Goal: Information Seeking & Learning: Learn about a topic

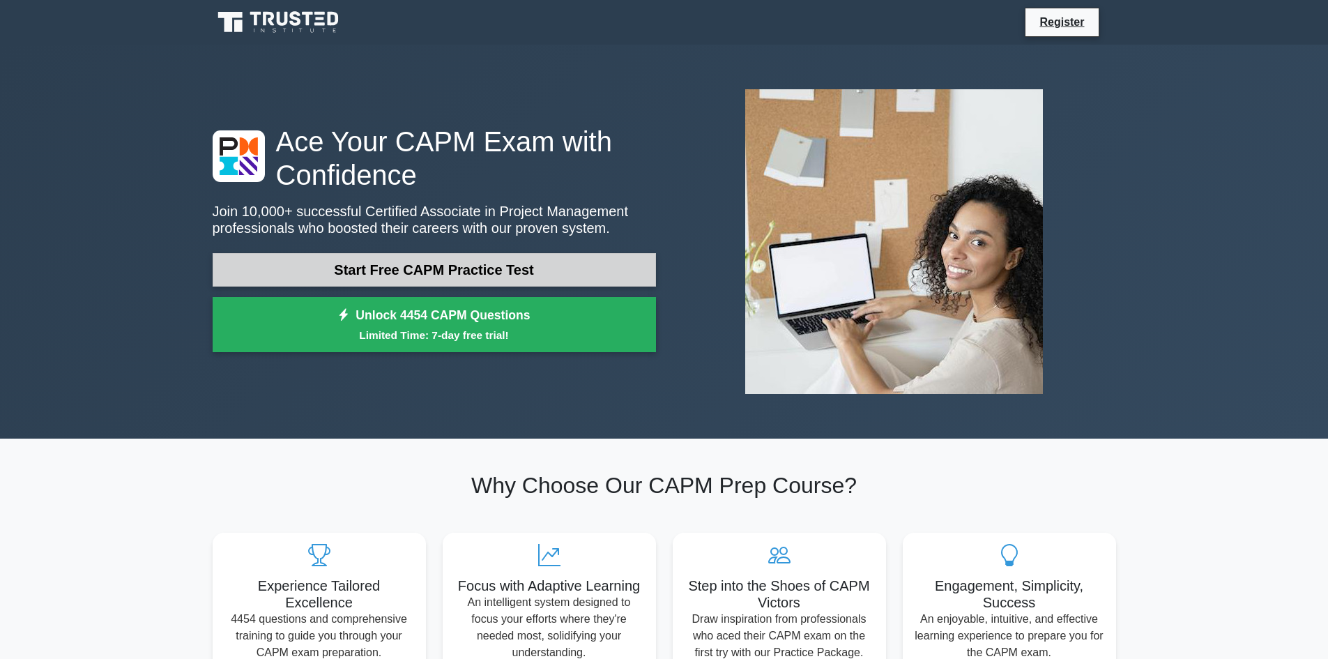
click at [522, 269] on link "Start Free CAPM Practice Test" at bounding box center [434, 269] width 443 height 33
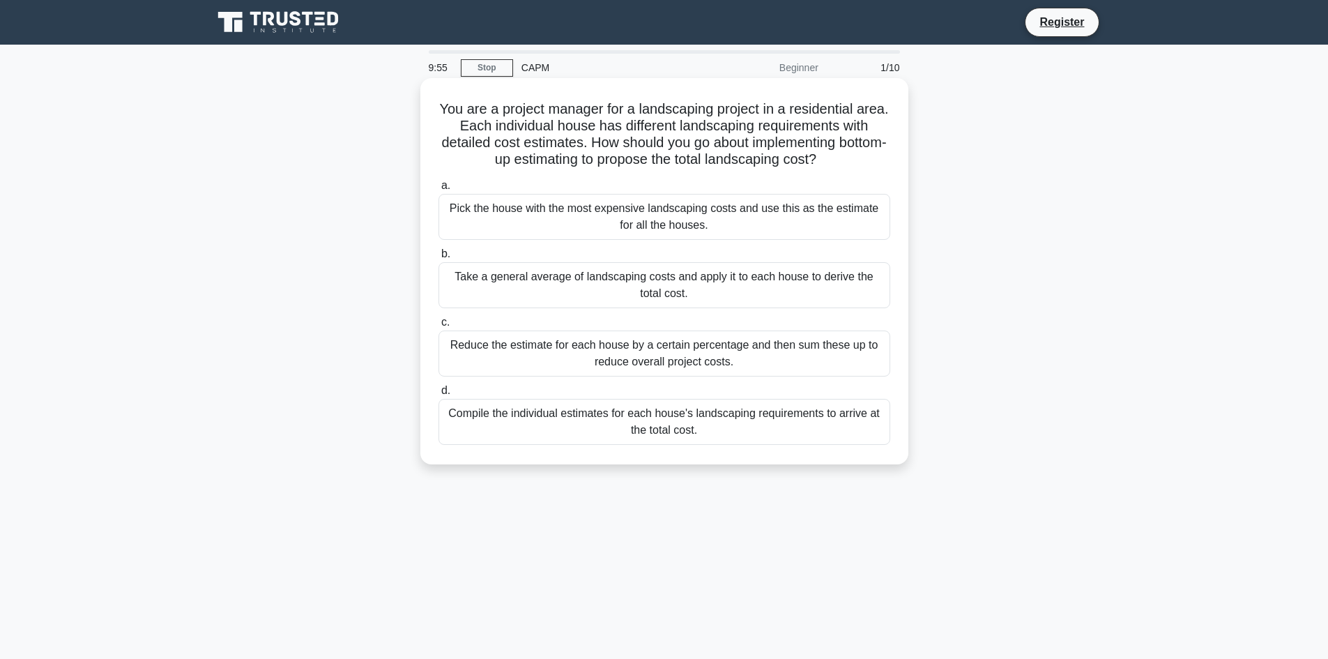
click at [541, 222] on div "Pick the house with the most expensive landscaping costs and use this as the es…" at bounding box center [665, 217] width 452 height 46
click at [439, 190] on input "a. Pick the house with the most expensive landscaping costs and use this as the…" at bounding box center [439, 185] width 0 height 9
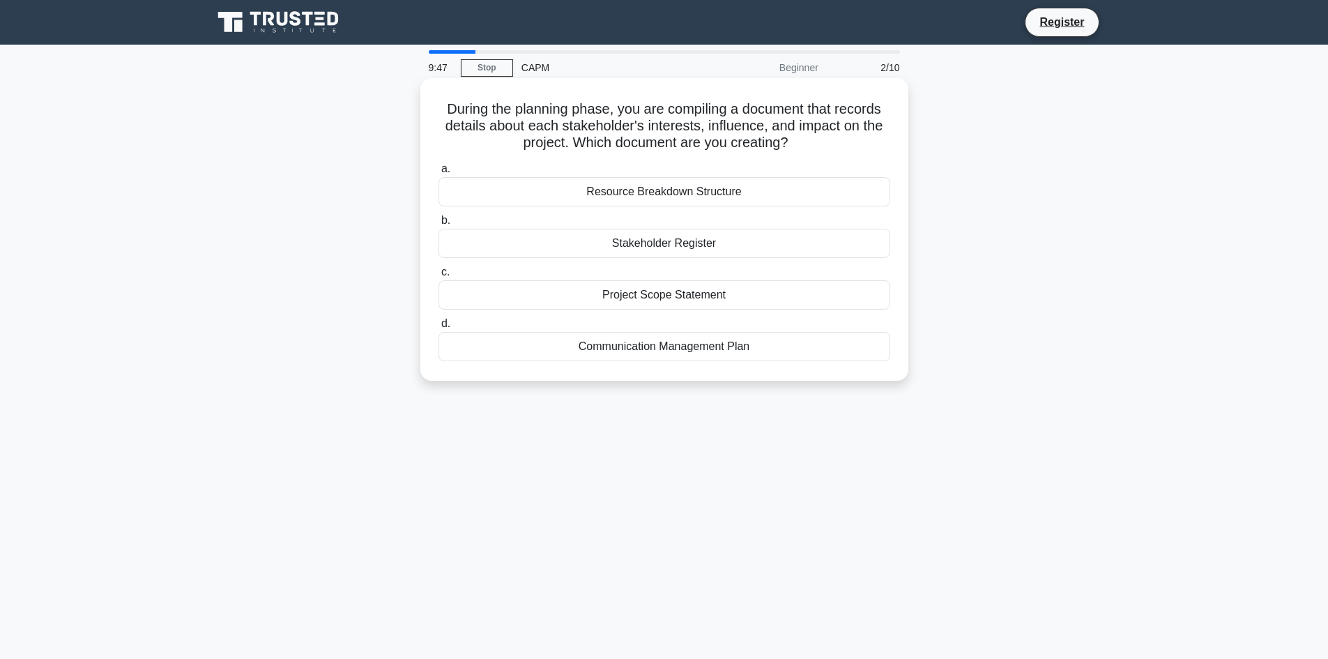
click at [751, 351] on div "Communication Management Plan" at bounding box center [665, 346] width 452 height 29
click at [439, 328] on input "d. Communication Management Plan" at bounding box center [439, 323] width 0 height 9
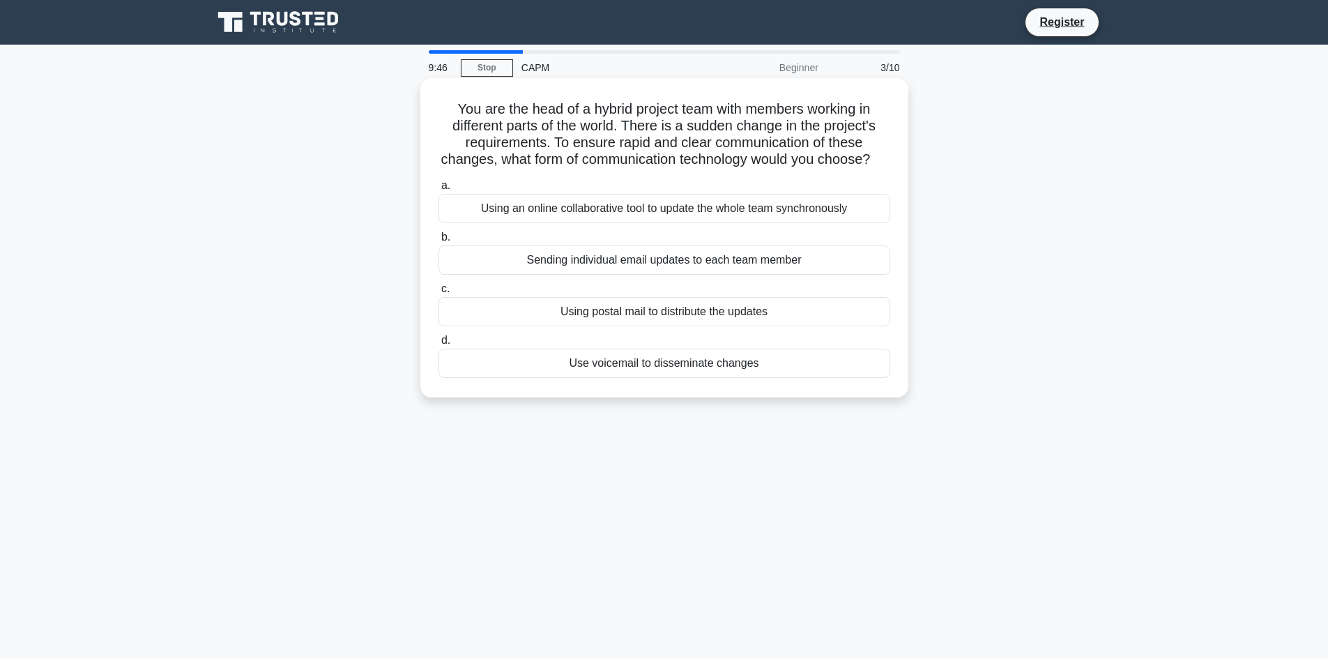
click at [653, 377] on div "Use voicemail to disseminate changes" at bounding box center [665, 363] width 452 height 29
click at [439, 345] on input "d. Use voicemail to disseminate changes" at bounding box center [439, 340] width 0 height 9
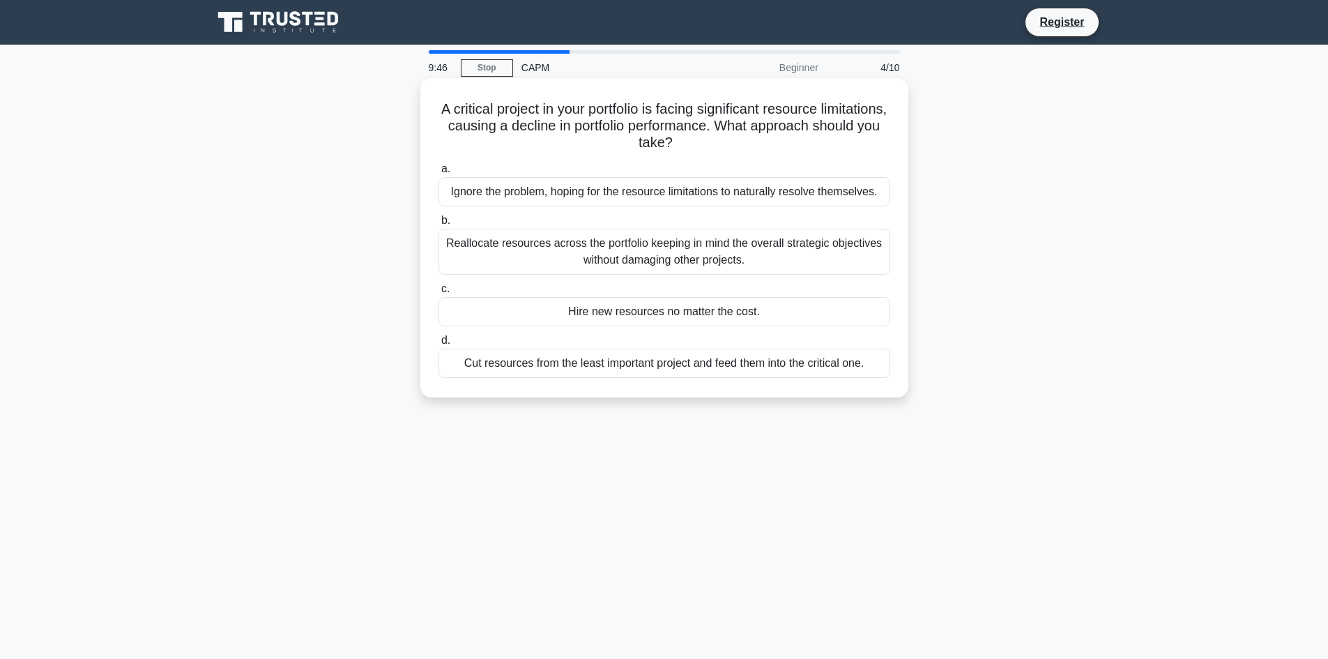
click at [687, 317] on div "Hire new resources no matter the cost." at bounding box center [665, 311] width 452 height 29
click at [439, 294] on input "c. Hire new resources no matter the cost." at bounding box center [439, 288] width 0 height 9
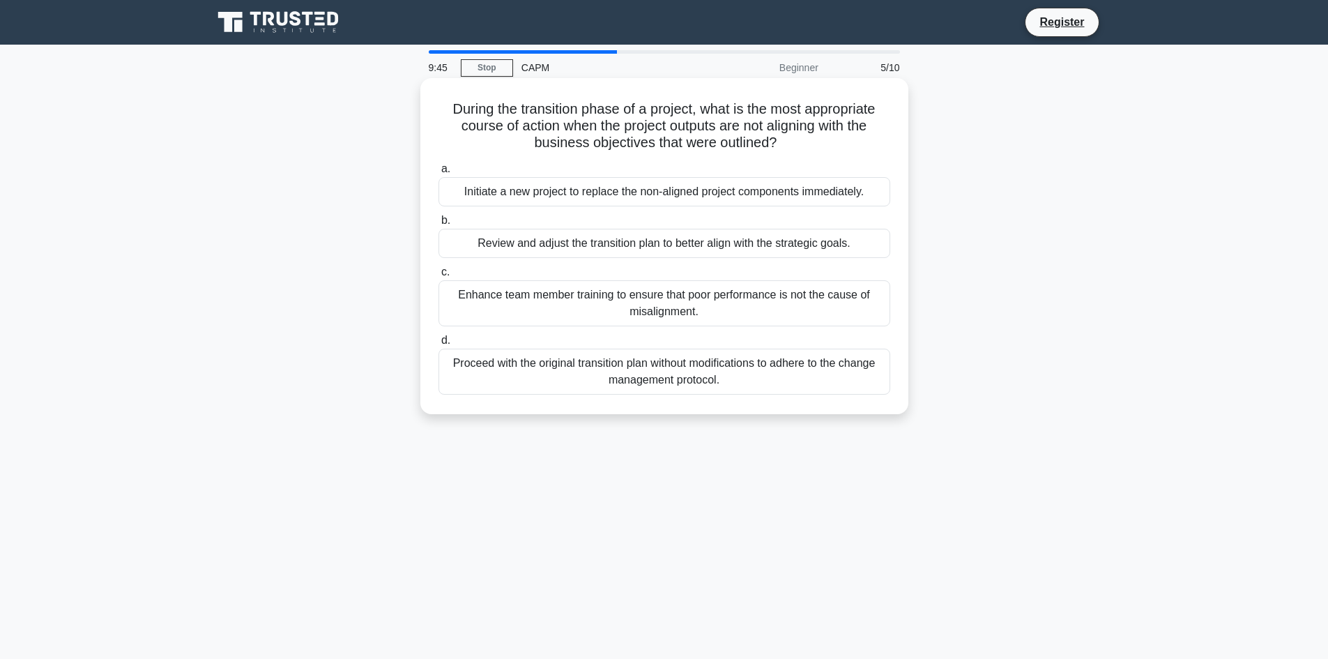
click at [683, 287] on div "Enhance team member training to ensure that poor performance is not the cause o…" at bounding box center [665, 303] width 452 height 46
click at [439, 277] on input "c. Enhance team member training to ensure that poor performance is not the caus…" at bounding box center [439, 272] width 0 height 9
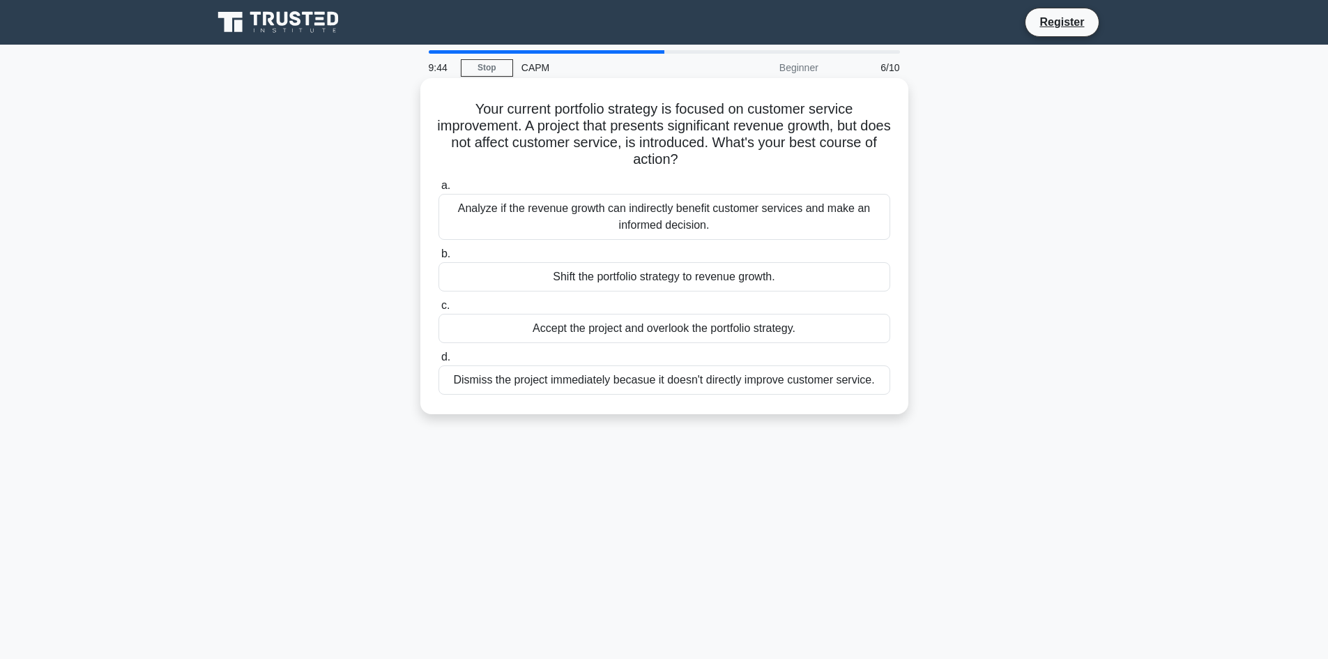
click at [682, 268] on div "Shift the portfolio strategy to revenue growth." at bounding box center [665, 276] width 452 height 29
click at [439, 259] on input "b. Shift the portfolio strategy to revenue growth." at bounding box center [439, 254] width 0 height 9
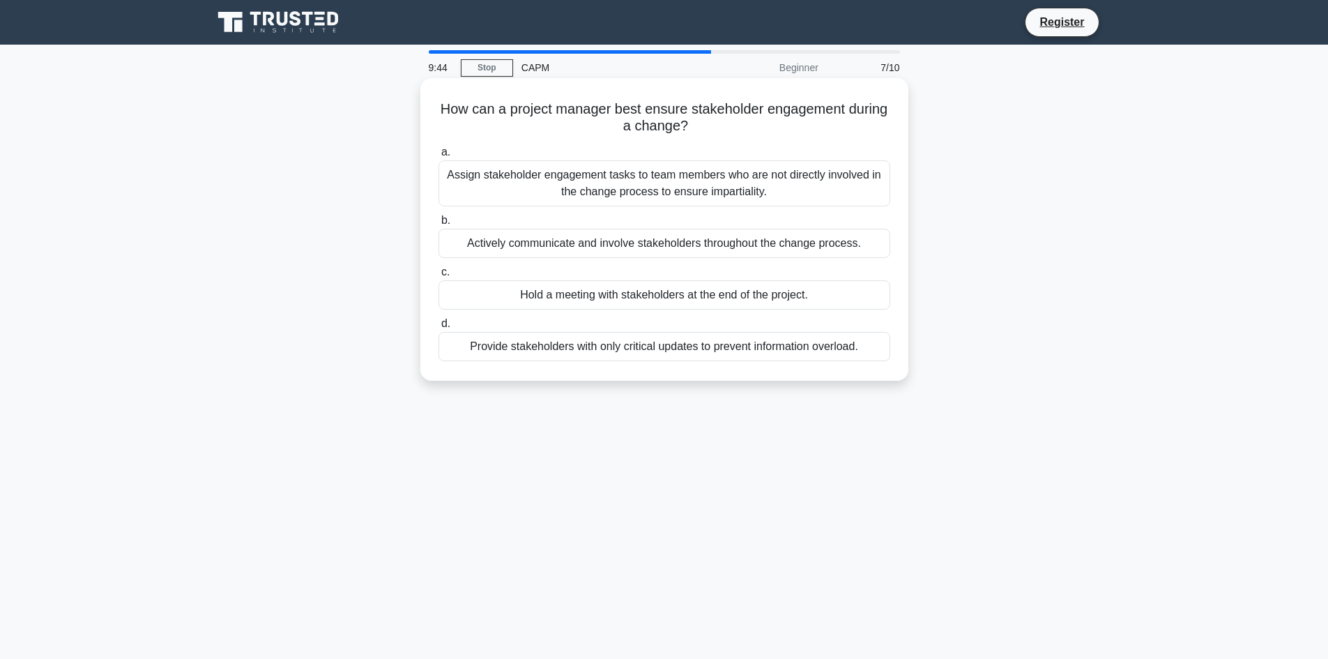
click at [707, 188] on div "Assign stakeholder engagement tasks to team members who are not directly involv…" at bounding box center [665, 183] width 452 height 46
click at [439, 157] on input "a. Assign stakeholder engagement tasks to team members who are not directly inv…" at bounding box center [439, 152] width 0 height 9
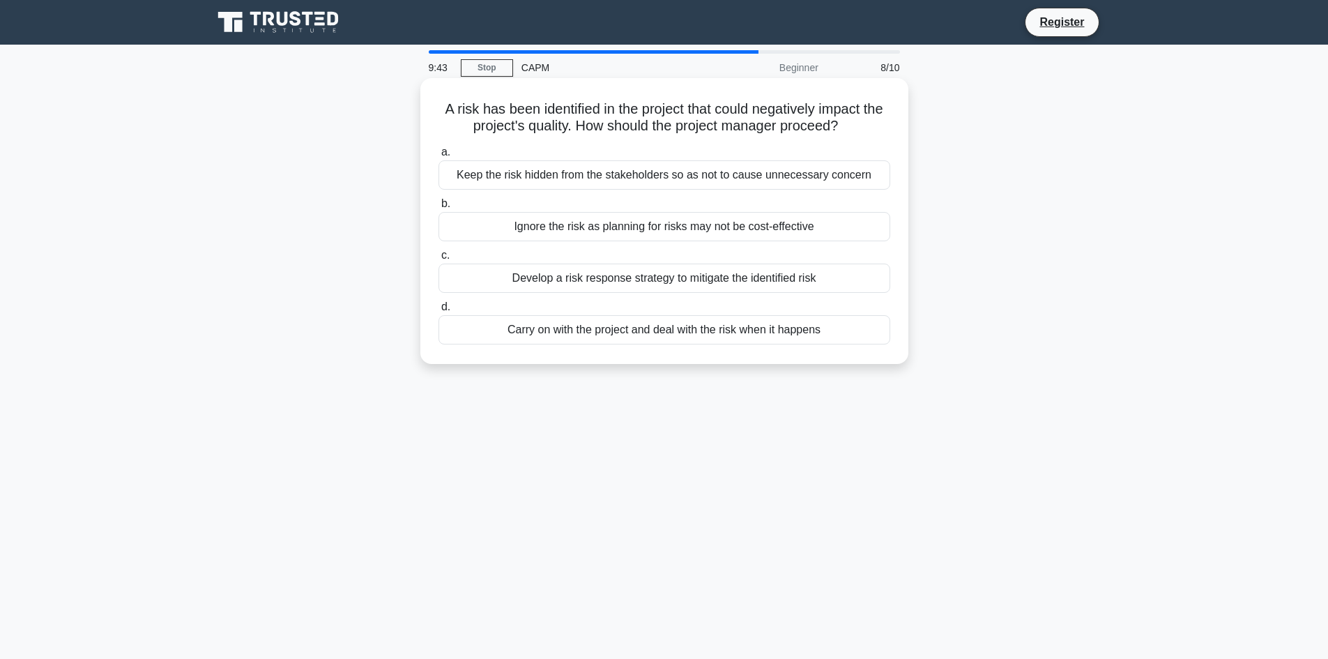
click at [704, 230] on div "Ignore the risk as planning for risks may not be cost-effective" at bounding box center [665, 226] width 452 height 29
click at [439, 208] on input "b. Ignore the risk as planning for risks may not be cost-effective" at bounding box center [439, 203] width 0 height 9
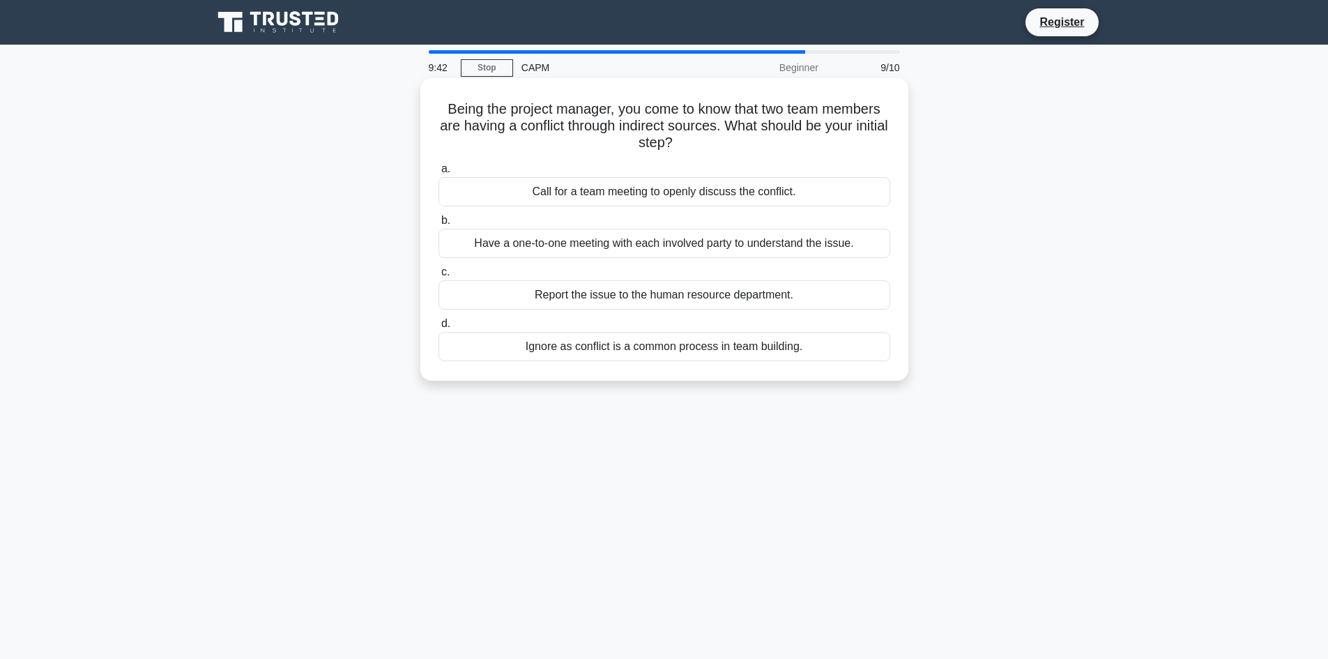
click at [704, 304] on div "Report the issue to the human resource department." at bounding box center [665, 294] width 452 height 29
click at [439, 277] on input "c. Report the issue to the human resource department." at bounding box center [439, 272] width 0 height 9
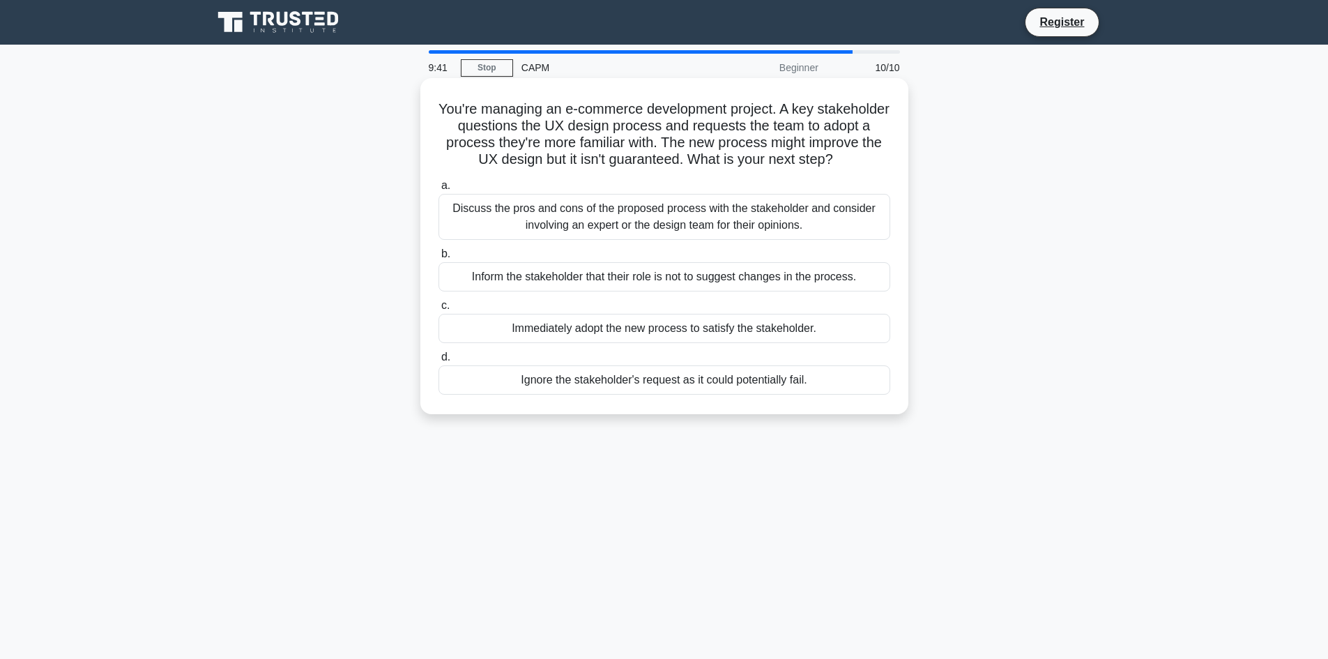
click at [711, 395] on div "Ignore the stakeholder's request as it could potentially fail." at bounding box center [665, 379] width 452 height 29
click at [439, 362] on input "d. Ignore the stakeholder's request as it could potentially fail." at bounding box center [439, 357] width 0 height 9
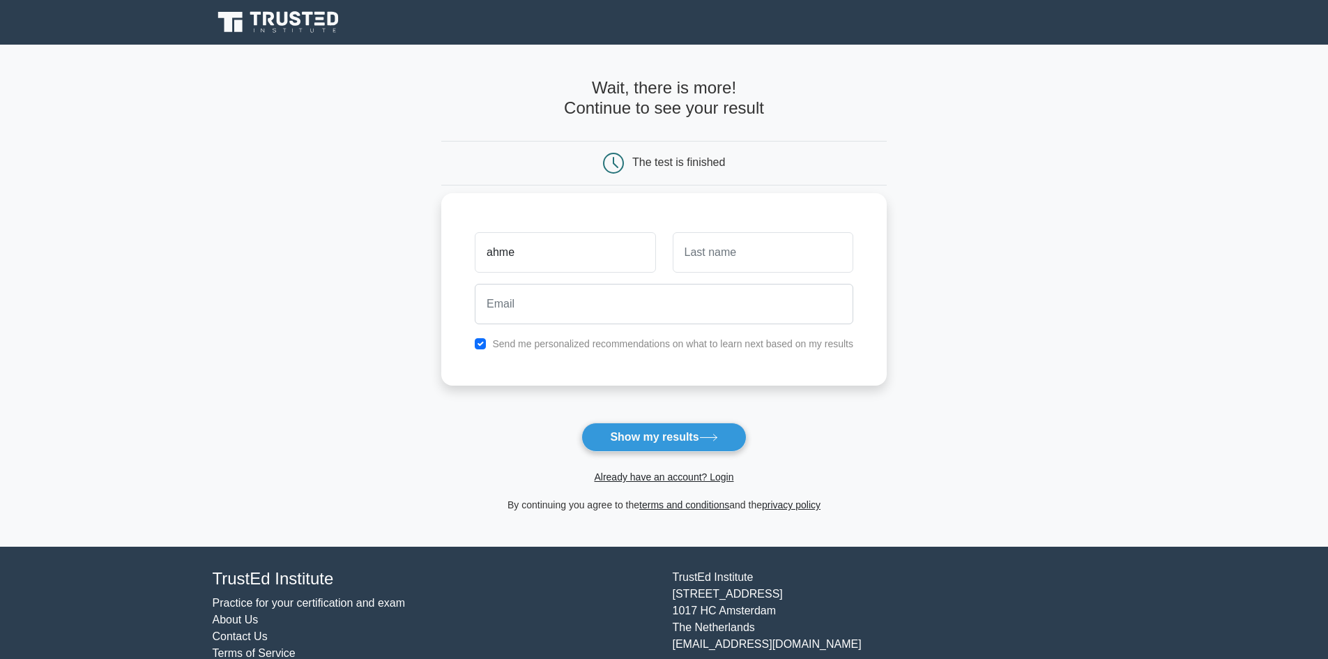
click at [581, 423] on button "Show my results" at bounding box center [663, 437] width 165 height 29
click at [568, 249] on input "ahme" at bounding box center [565, 252] width 181 height 40
type input "ahmed"
click at [581, 423] on button "Show my results" at bounding box center [663, 437] width 165 height 29
type input "hamdaoui"
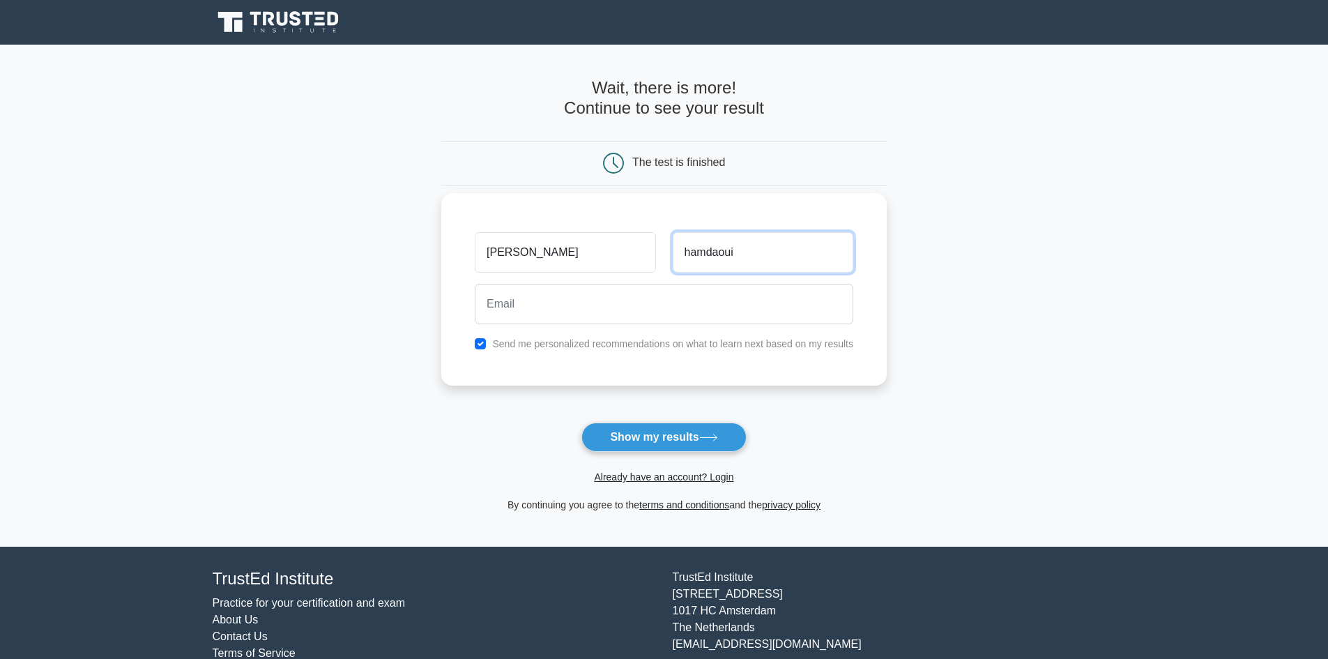
click at [581, 423] on button "Show my results" at bounding box center [663, 437] width 165 height 29
type input "a"
